Goal: Task Accomplishment & Management: Use online tool/utility

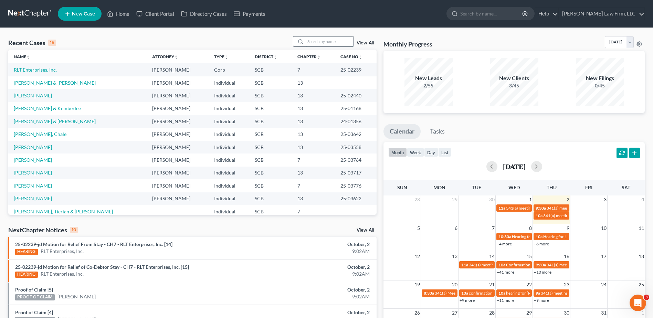
click at [330, 43] on input "search" at bounding box center [329, 41] width 48 height 10
type input "[PERSON_NAME]"
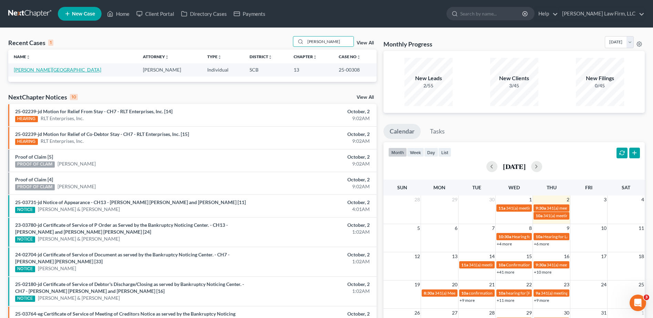
drag, startPoint x: 30, startPoint y: 71, endPoint x: 21, endPoint y: 73, distance: 9.9
click at [30, 71] on link "[PERSON_NAME][GEOGRAPHIC_DATA]" at bounding box center [57, 70] width 87 height 6
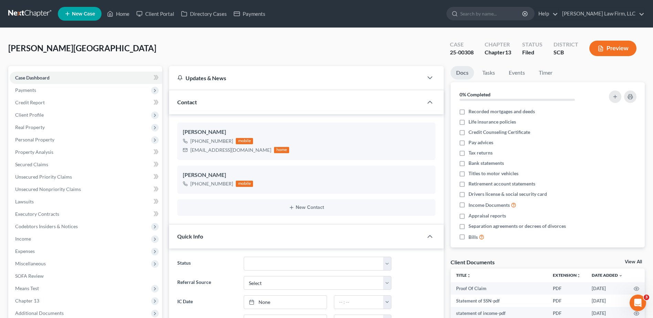
select select "0"
click at [33, 165] on span "Secured Claims" at bounding box center [31, 164] width 33 height 6
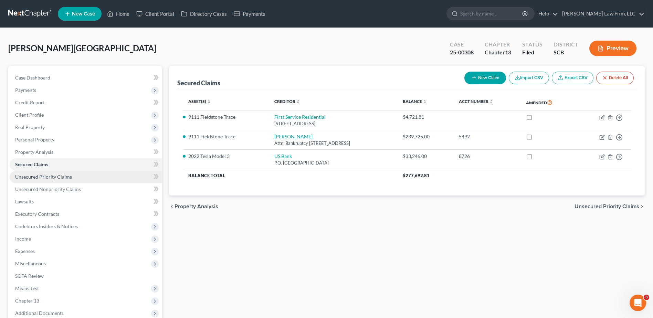
click at [57, 179] on span "Unsecured Priority Claims" at bounding box center [43, 177] width 57 height 6
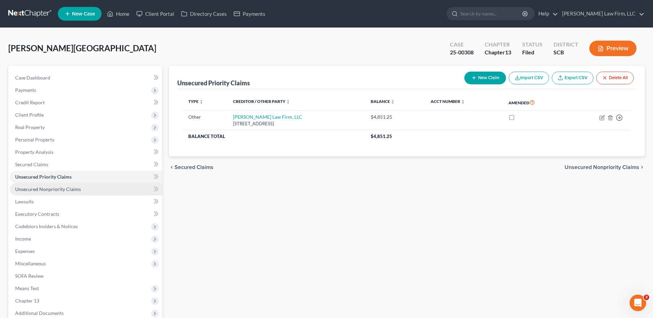
click at [59, 187] on span "Unsecured Nonpriority Claims" at bounding box center [48, 189] width 66 height 6
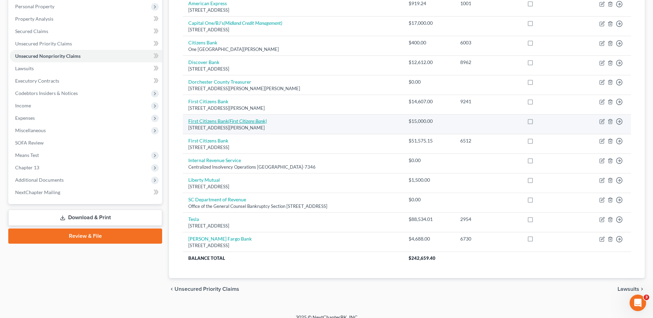
scroll to position [141, 0]
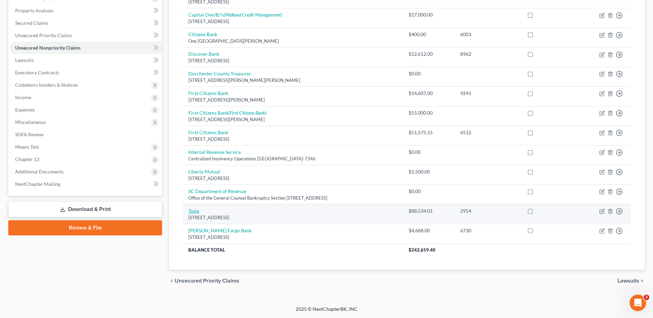
click at [192, 210] on link "Tesla" at bounding box center [193, 211] width 11 height 6
select select "4"
select select "14"
select select "0"
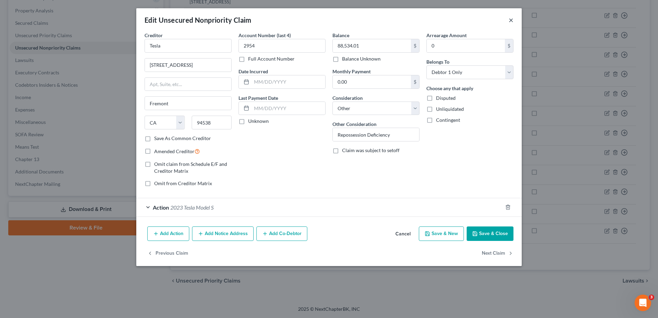
click at [512, 18] on button "×" at bounding box center [510, 20] width 5 height 8
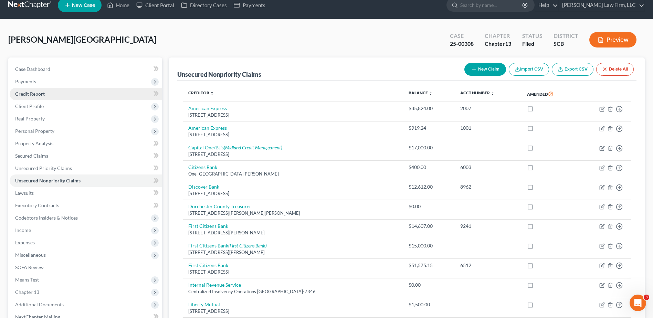
scroll to position [4, 0]
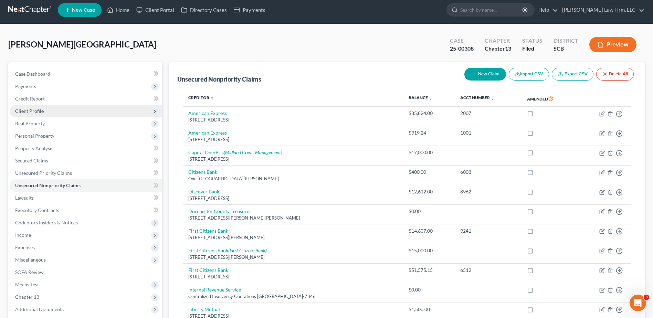
click at [31, 112] on span "Client Profile" at bounding box center [29, 111] width 29 height 6
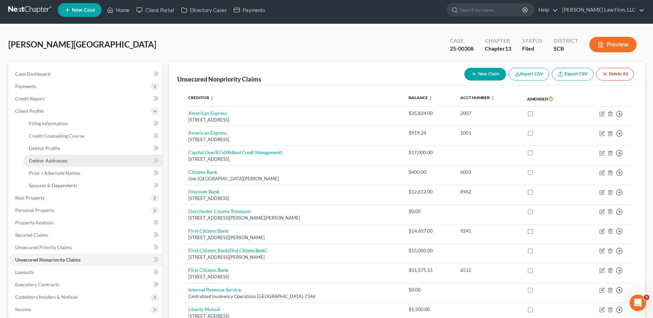
click at [51, 160] on span "Debtor Addresses" at bounding box center [48, 161] width 39 height 6
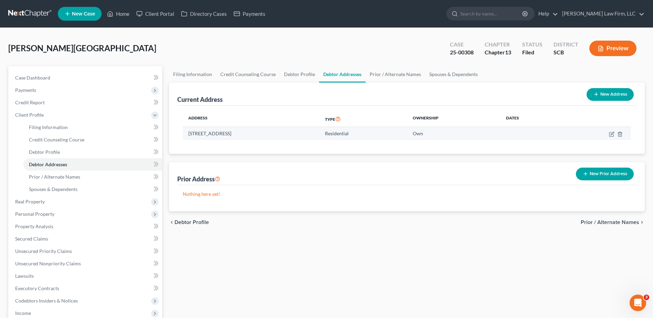
drag, startPoint x: 189, startPoint y: 133, endPoint x: 288, endPoint y: 132, distance: 99.8
click at [288, 132] on td "[STREET_ADDRESS]" at bounding box center [251, 133] width 137 height 13
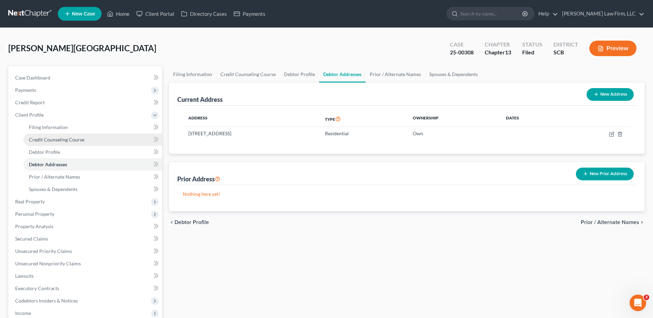
copy td "[STREET_ADDRESS]"
click at [494, 16] on input "search" at bounding box center [491, 13] width 63 height 13
type input "[PERSON_NAME]"
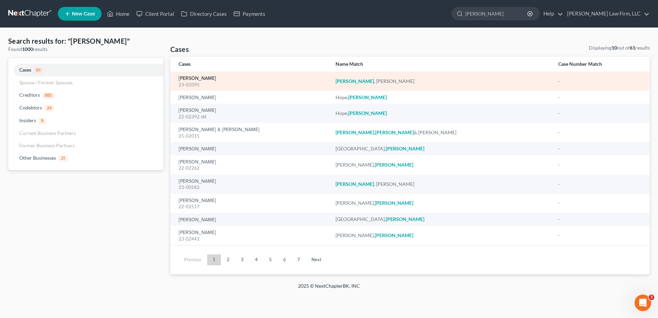
click at [216, 78] on link "[PERSON_NAME]" at bounding box center [197, 78] width 37 height 5
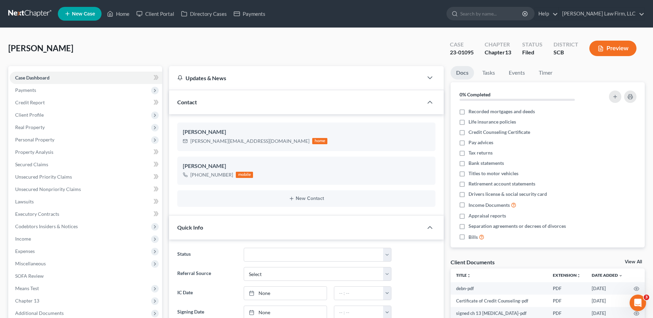
scroll to position [228, 0]
